Goal: Entertainment & Leisure: Consume media (video, audio)

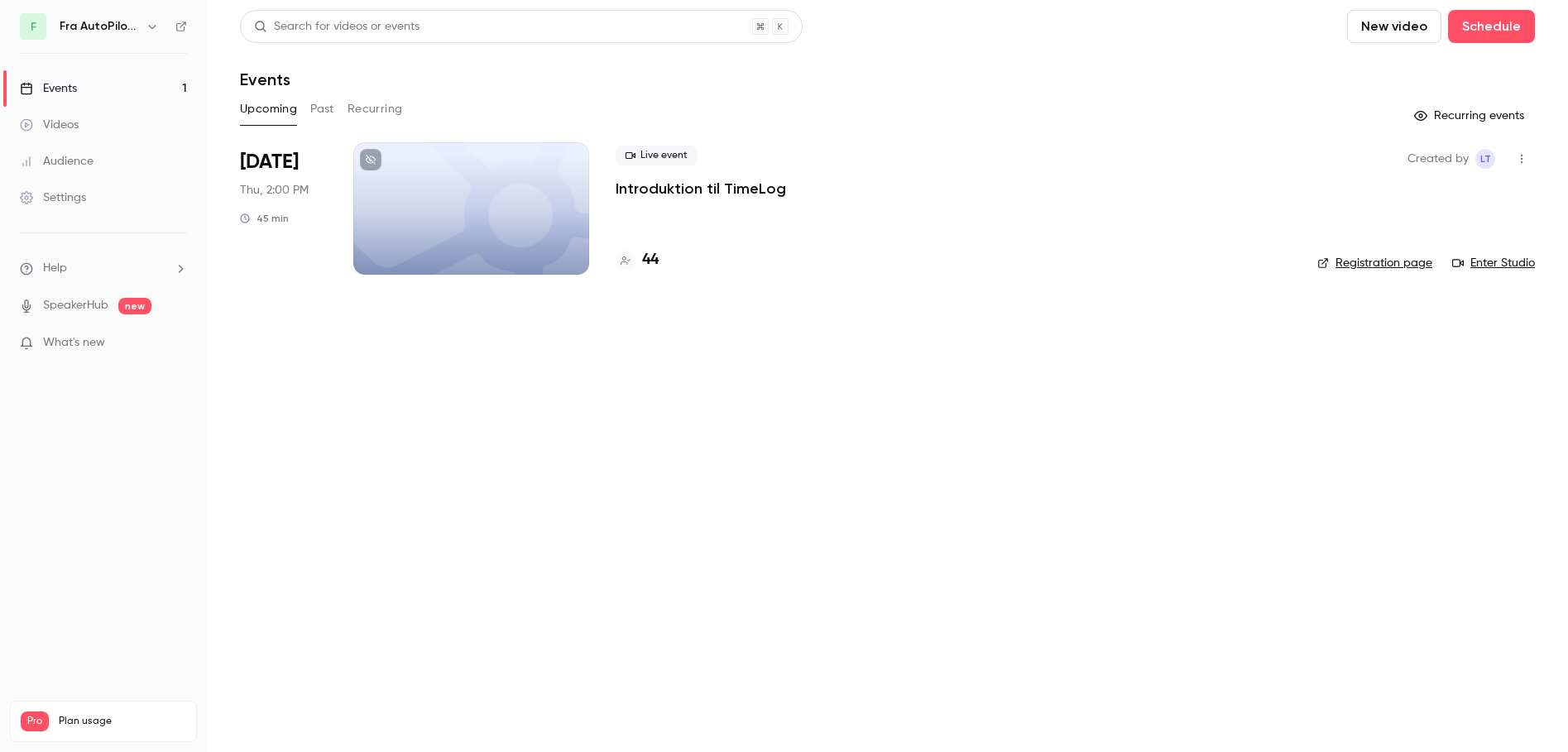
click at [55, 83] on div "Events" at bounding box center [48, 89] width 57 height 17
click at [325, 108] on button "Past" at bounding box center [323, 109] width 24 height 26
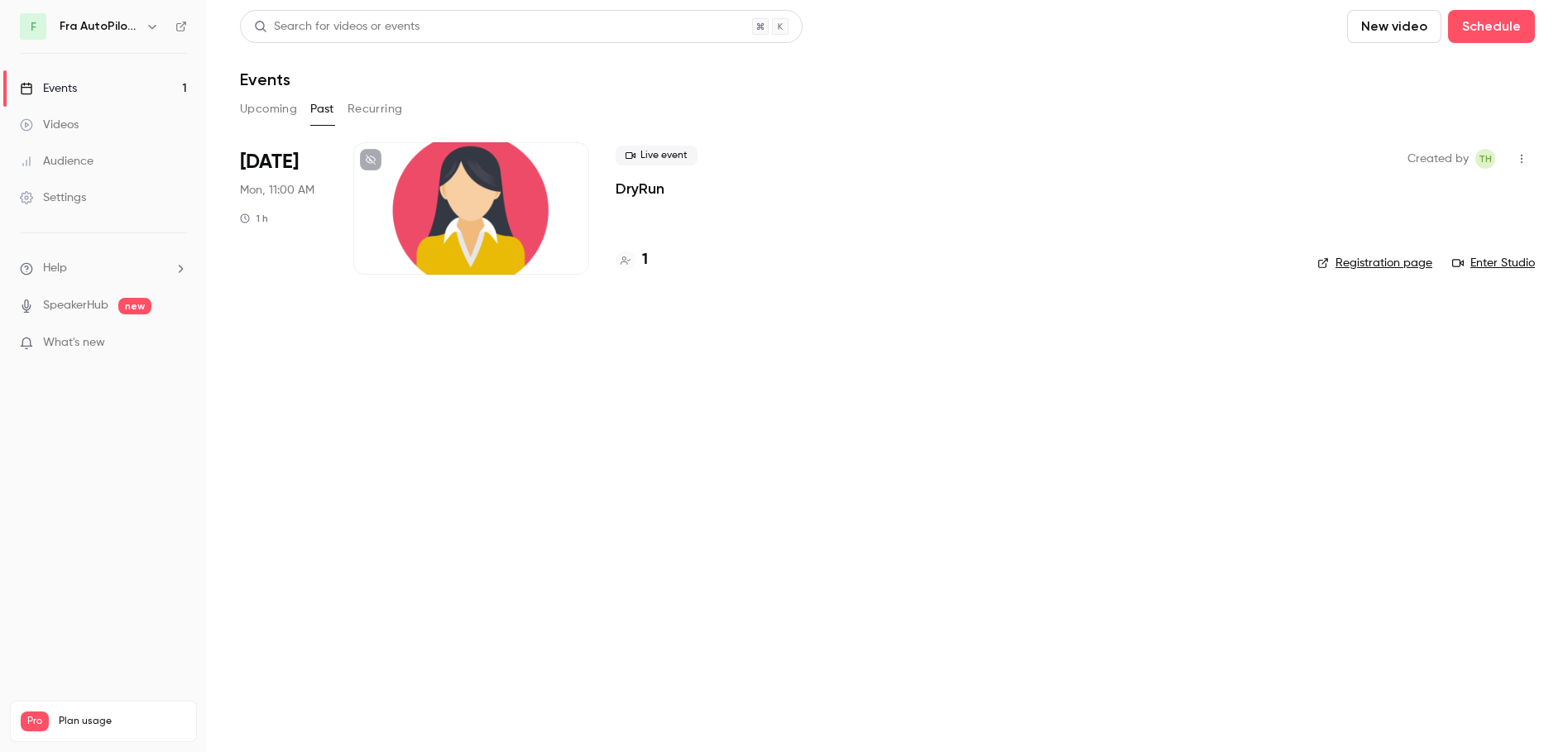
click at [479, 207] on div at bounding box center [470, 208] width 236 height 132
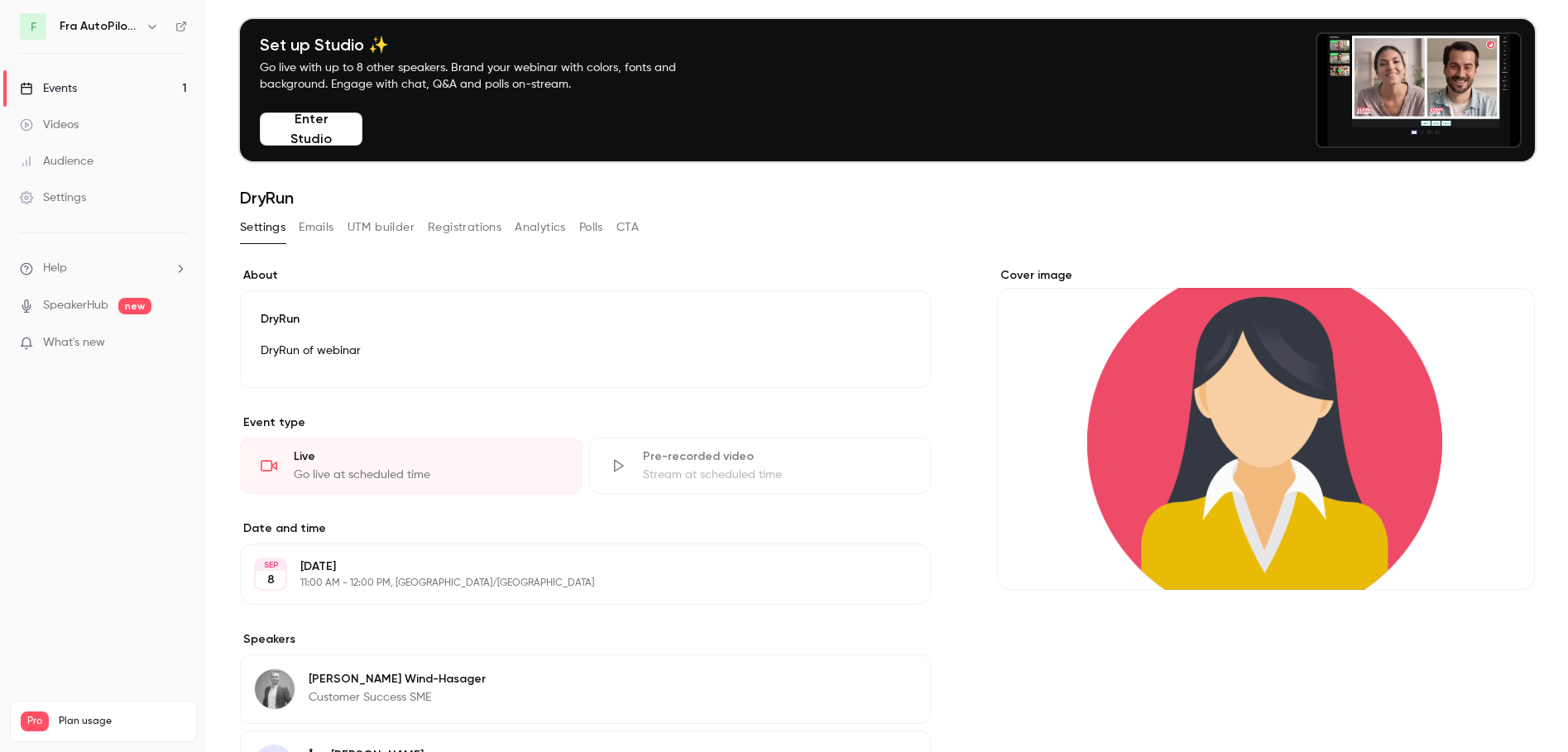
scroll to position [21, 0]
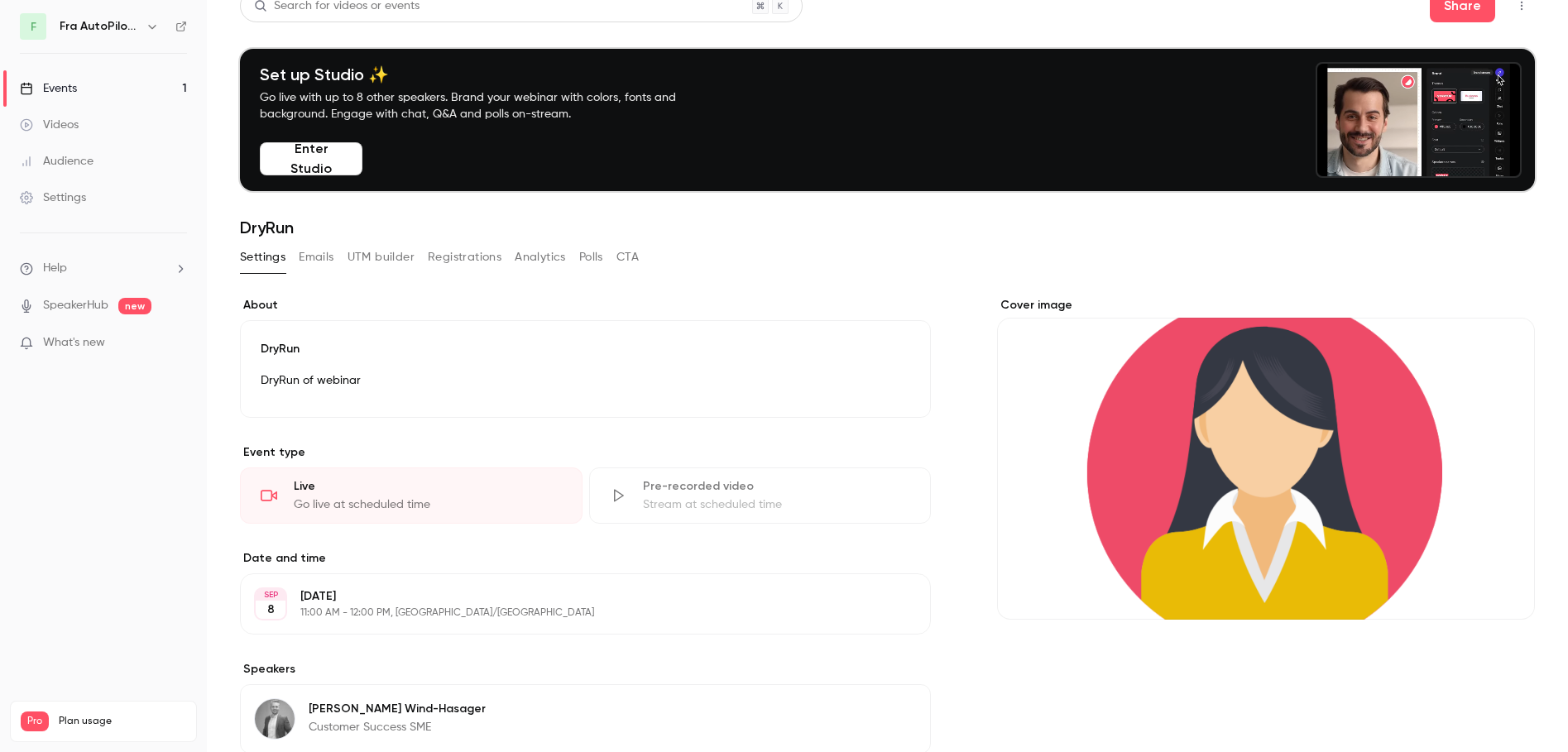
click at [299, 156] on button "Enter Studio" at bounding box center [311, 159] width 102 height 33
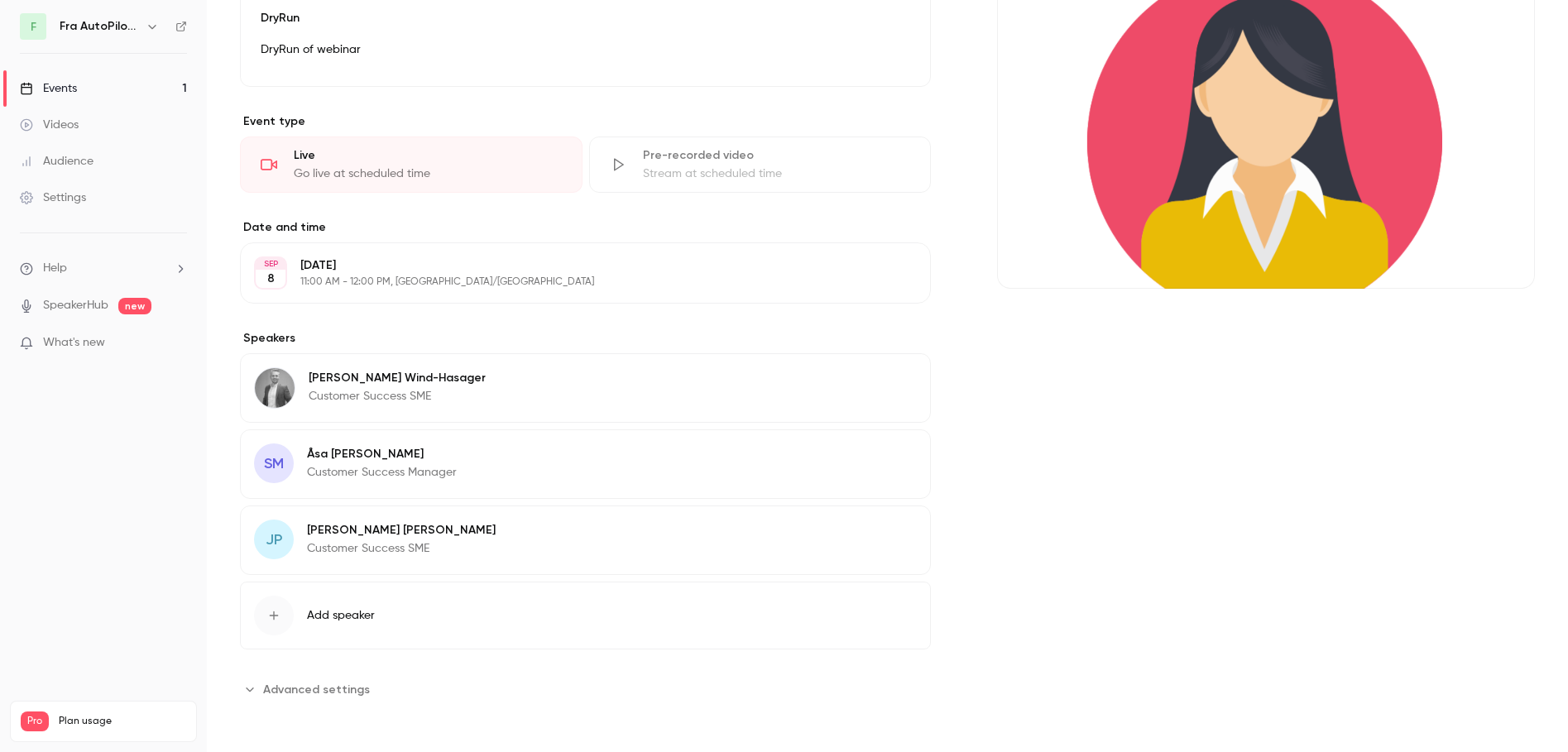
scroll to position [103, 0]
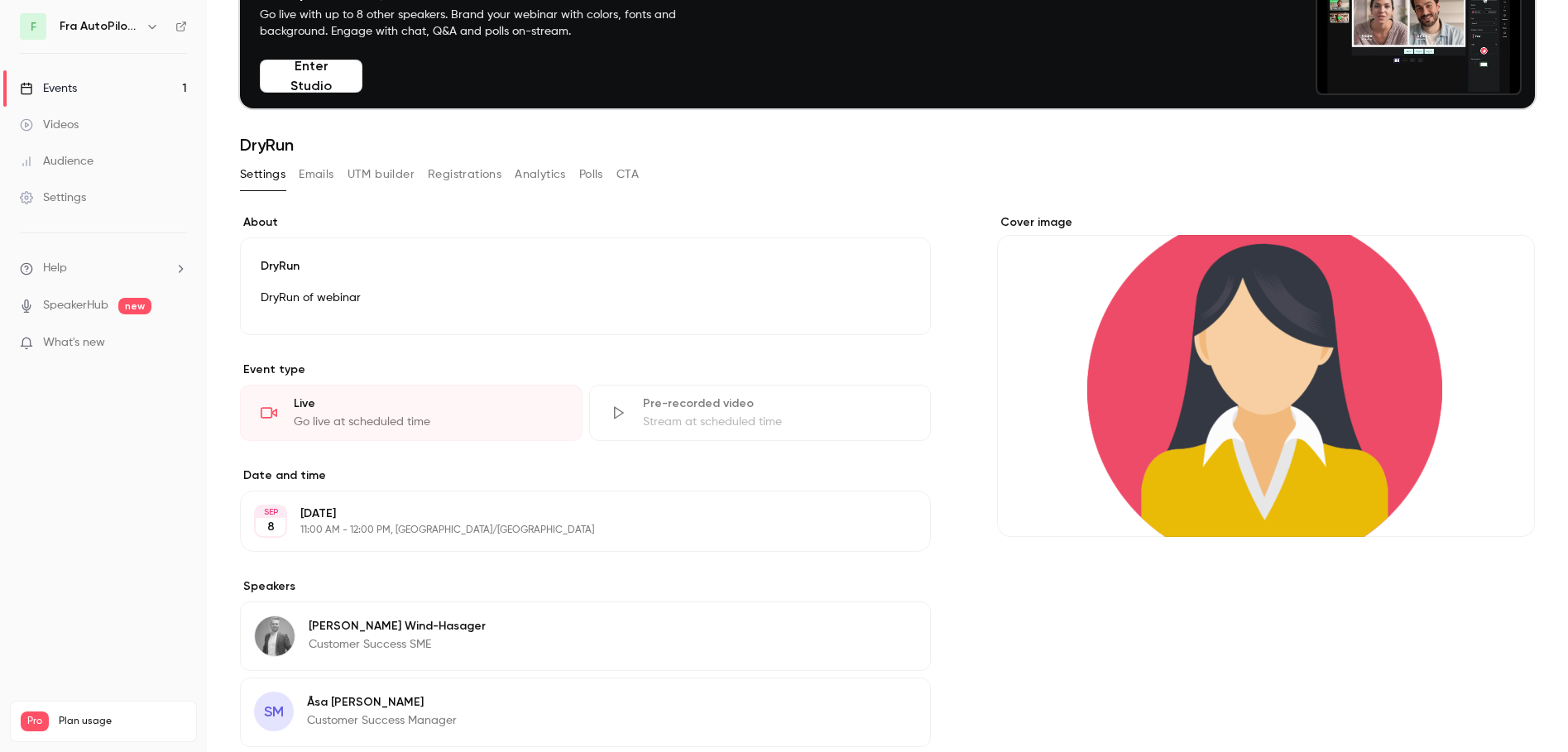
click at [300, 74] on button "Enter Studio" at bounding box center [311, 75] width 102 height 33
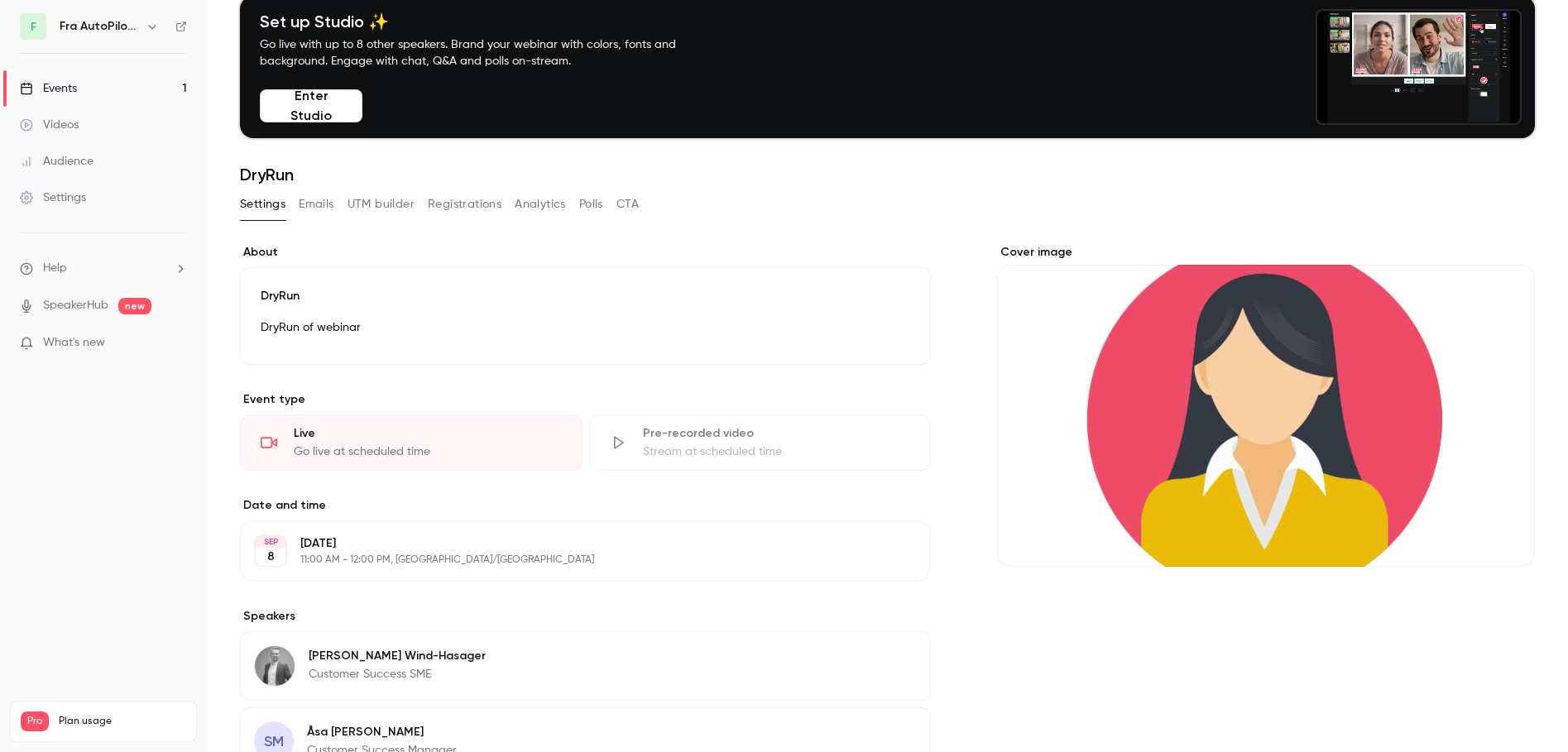
scroll to position [0, 0]
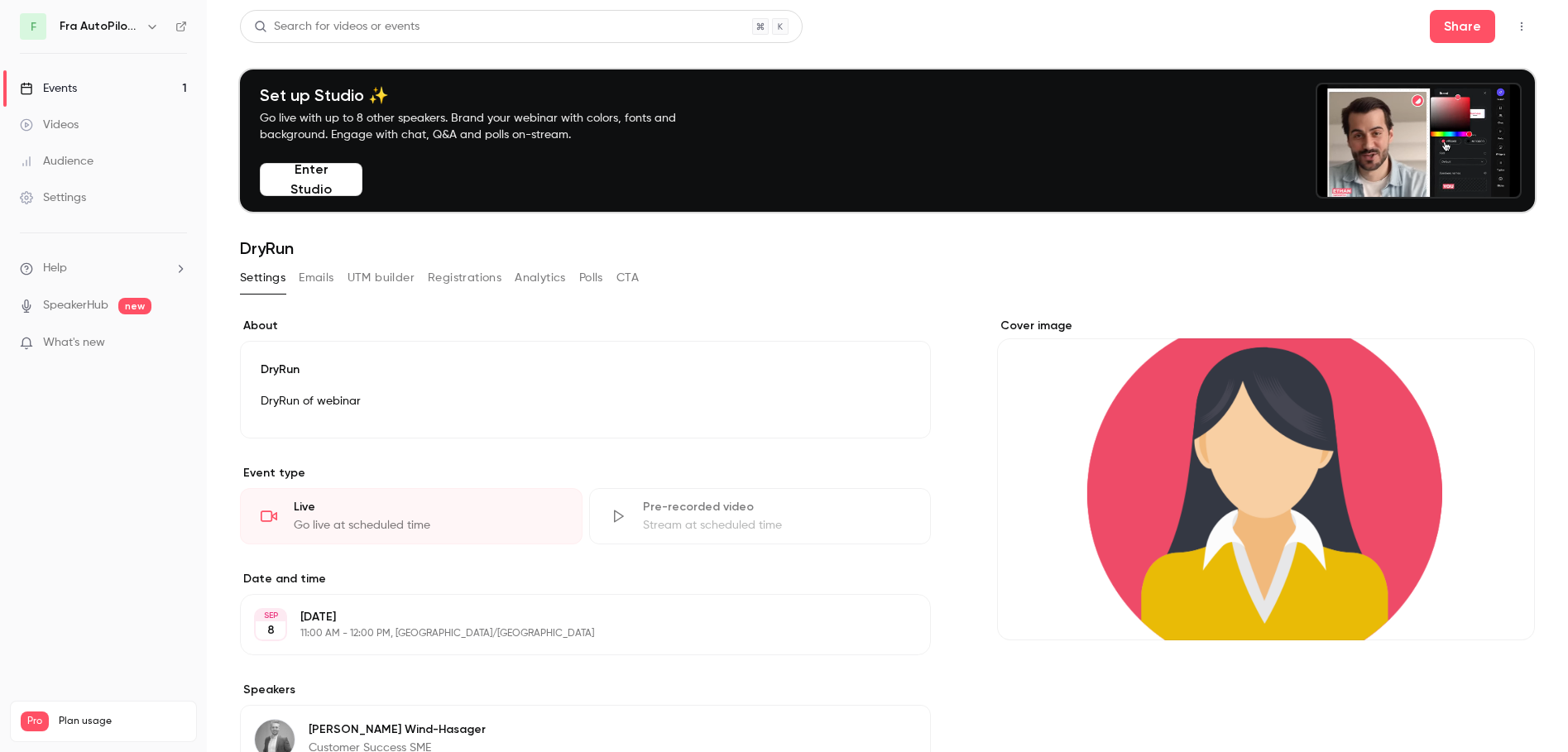
click at [57, 84] on div "Events" at bounding box center [48, 89] width 57 height 17
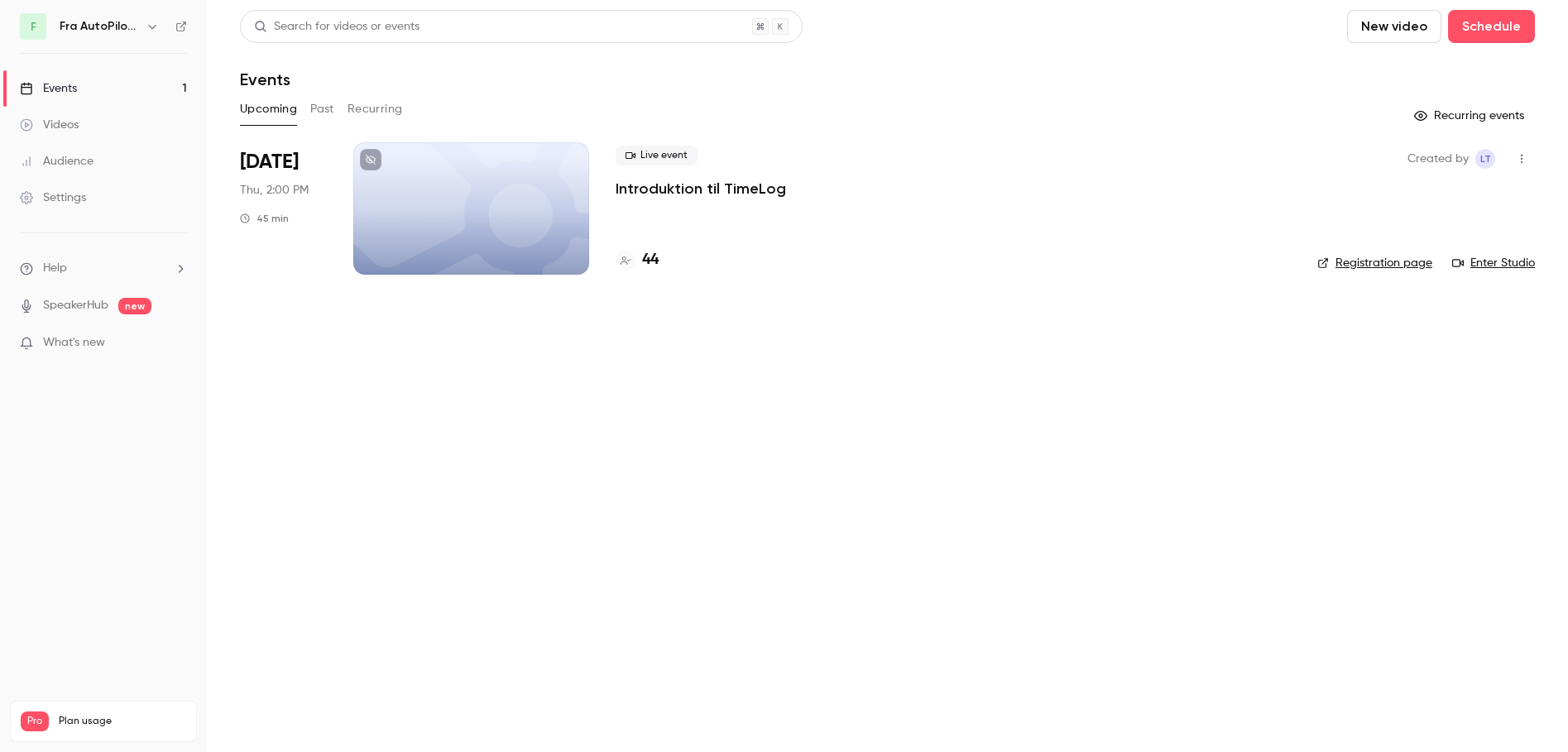
click at [318, 109] on button "Past" at bounding box center [323, 109] width 24 height 26
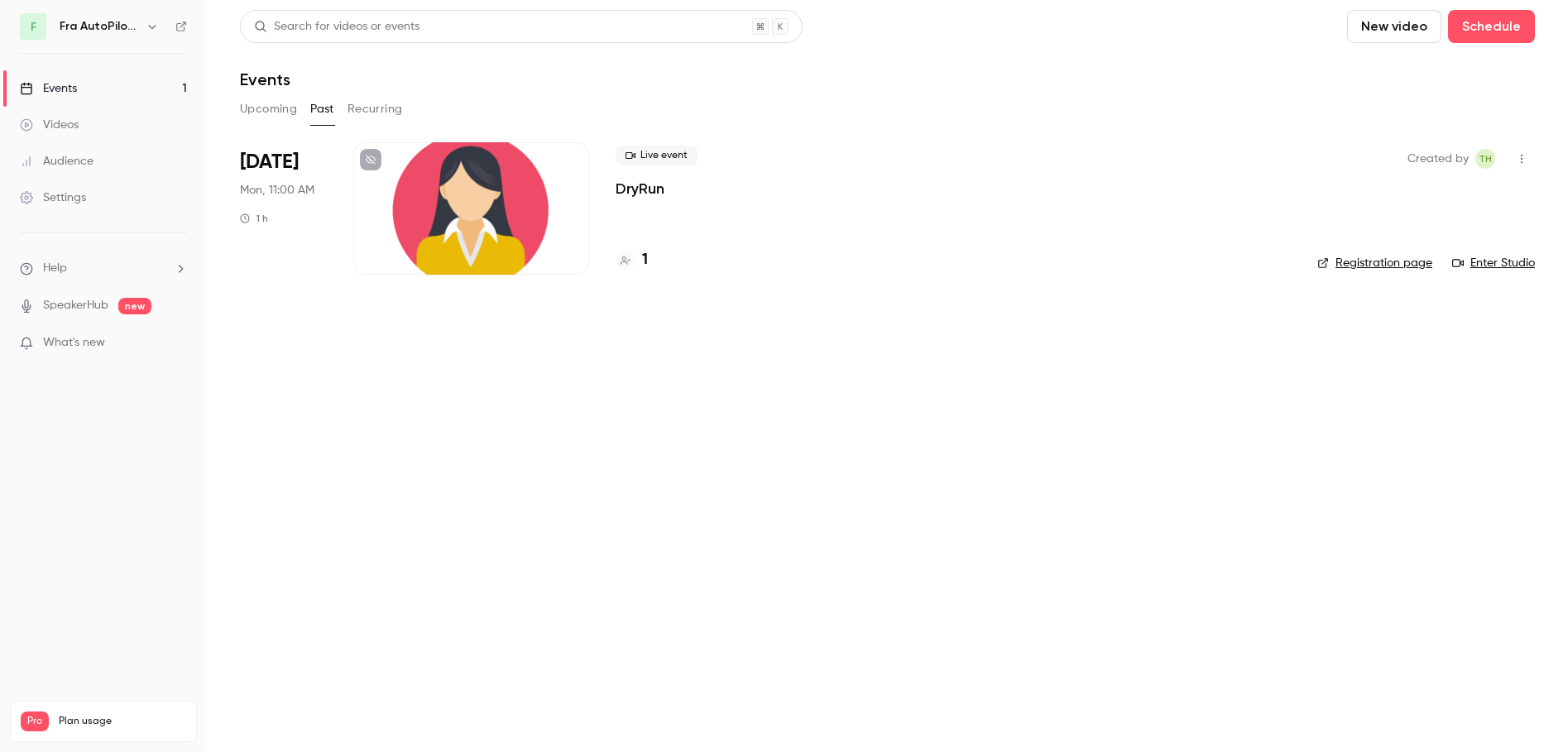
click at [459, 186] on div at bounding box center [470, 208] width 236 height 132
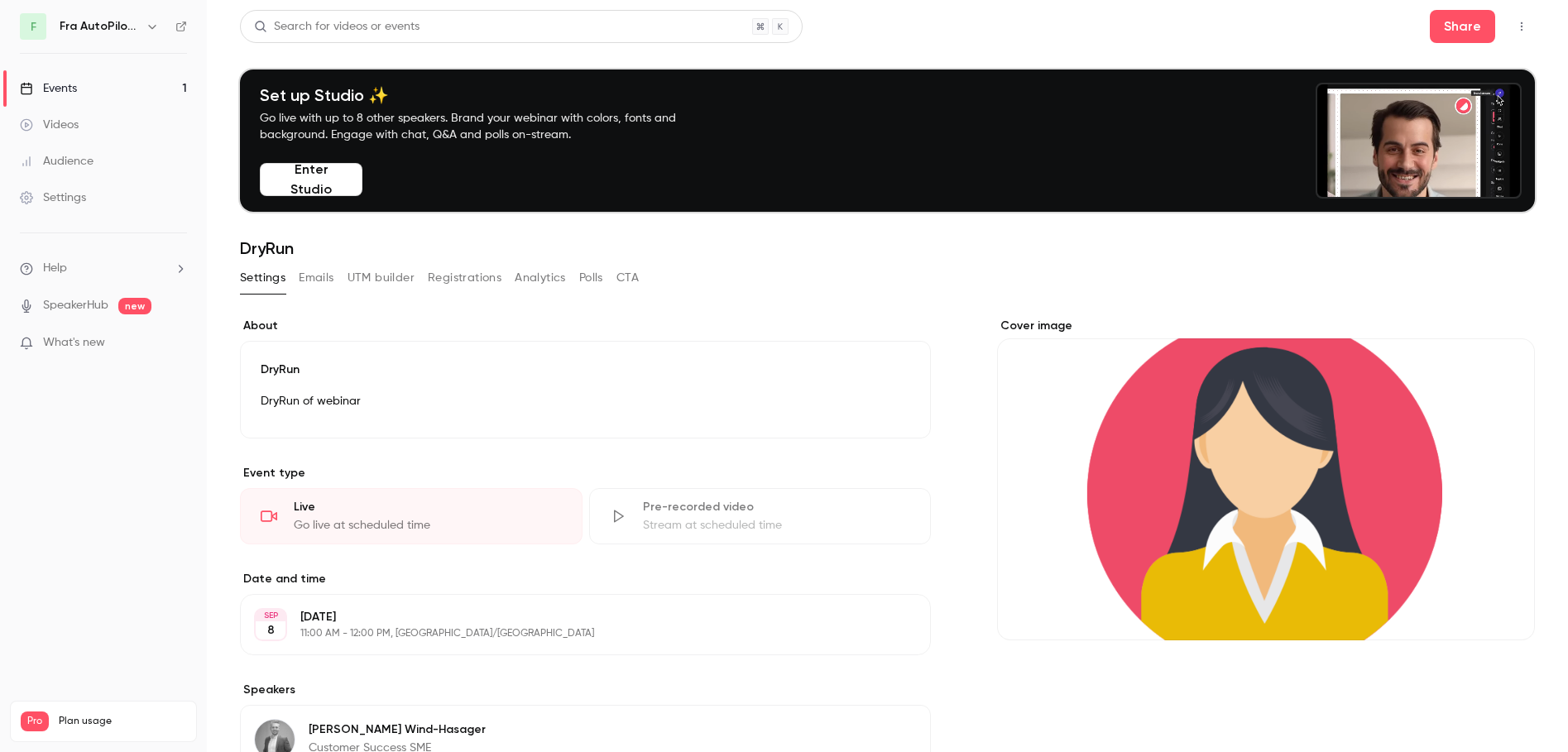
click at [290, 171] on button "Enter Studio" at bounding box center [311, 179] width 102 height 33
